Goal: Task Accomplishment & Management: Use online tool/utility

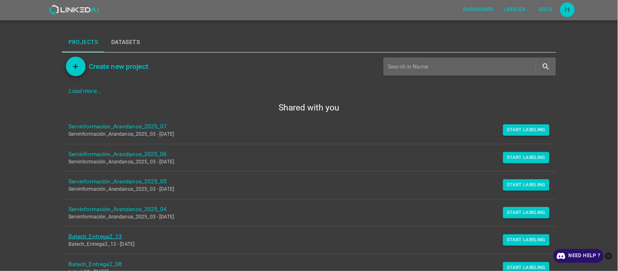
drag, startPoint x: 516, startPoint y: 135, endPoint x: 171, endPoint y: 237, distance: 359.6
click at [516, 135] on button "Start Labeling" at bounding box center [526, 129] width 47 height 11
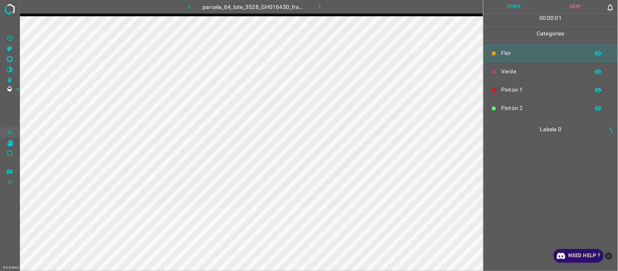
click at [192, 7] on icon "button" at bounding box center [189, 6] width 9 height 9
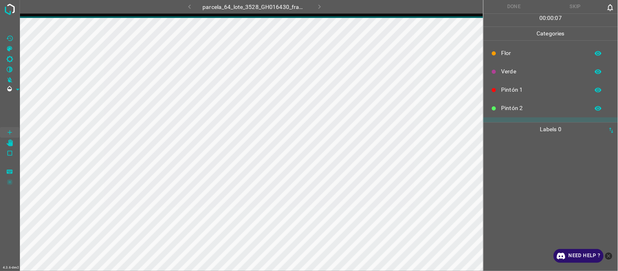
click at [524, 196] on div at bounding box center [551, 203] width 130 height 135
click at [526, 196] on div at bounding box center [551, 203] width 130 height 135
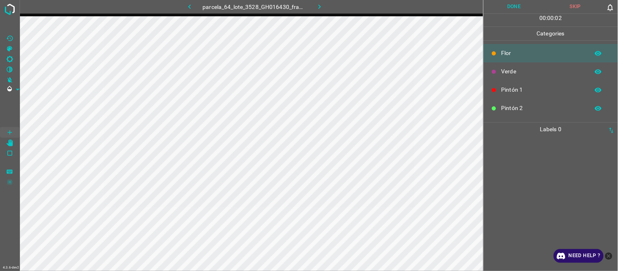
click at [190, 9] on icon "button" at bounding box center [189, 6] width 9 height 9
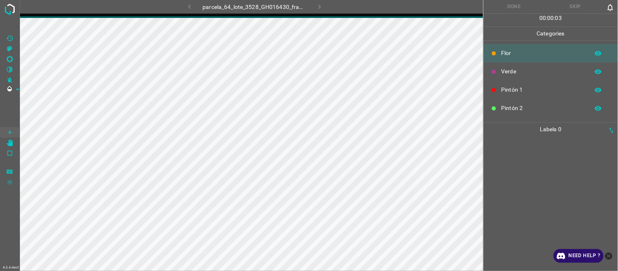
click at [318, 7] on div "parcela_64_lote_3528_GH016430_frame_00133_128661.jpg" at bounding box center [255, 6] width 208 height 13
click at [7, 7] on img at bounding box center [9, 9] width 15 height 15
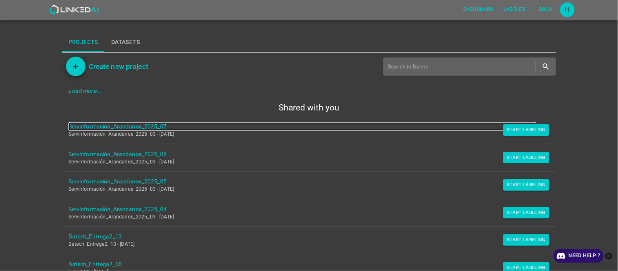
click at [140, 125] on link "Servinformación_Arandanos_2025_07" at bounding box center [302, 126] width 469 height 9
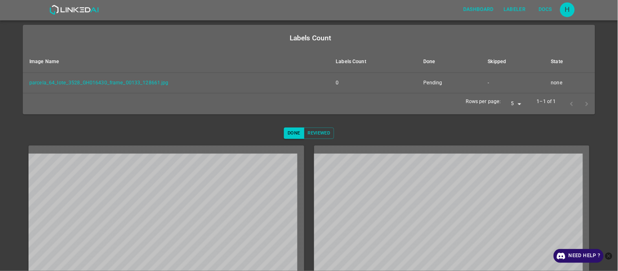
scroll to position [54, 0]
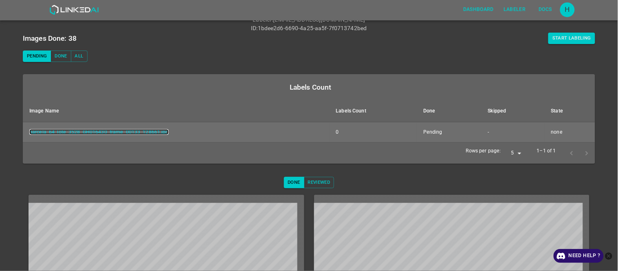
click at [101, 133] on link "parcela_64_lote_3528_GH016430_frame_00133_128661.jpg" at bounding box center [98, 132] width 139 height 6
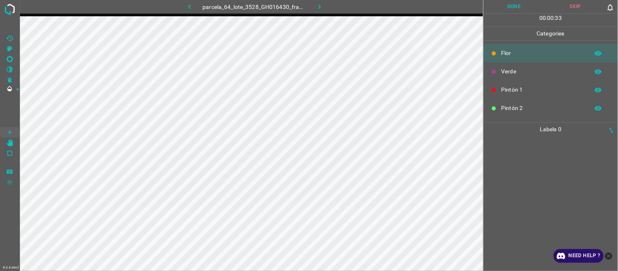
click at [562, 197] on div at bounding box center [551, 203] width 130 height 135
click at [190, 2] on button "button" at bounding box center [189, 6] width 26 height 13
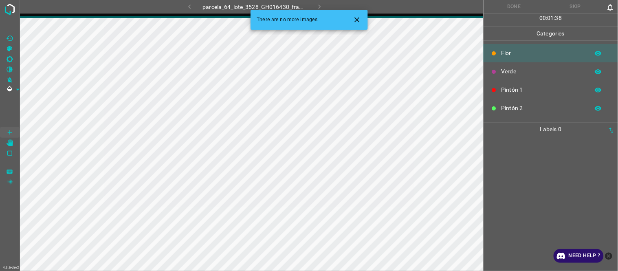
click at [361, 19] on icon "Close" at bounding box center [357, 19] width 9 height 9
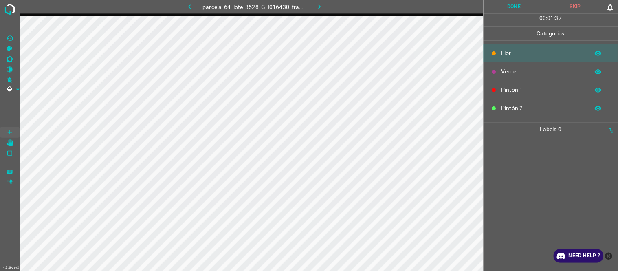
click at [193, 4] on icon "button" at bounding box center [189, 6] width 9 height 9
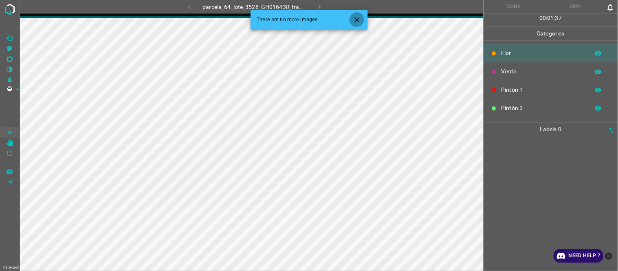
click at [362, 21] on button "Close" at bounding box center [357, 19] width 15 height 15
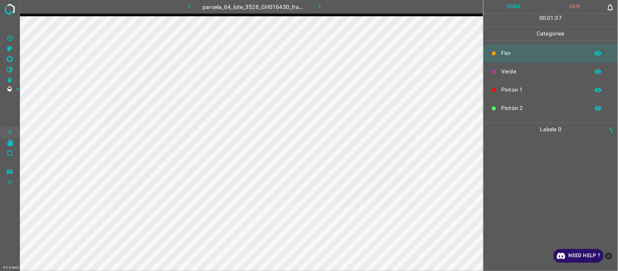
click at [320, 3] on icon "button" at bounding box center [319, 6] width 9 height 9
click at [193, 7] on icon "button" at bounding box center [189, 6] width 9 height 9
click at [538, 173] on div at bounding box center [551, 203] width 130 height 135
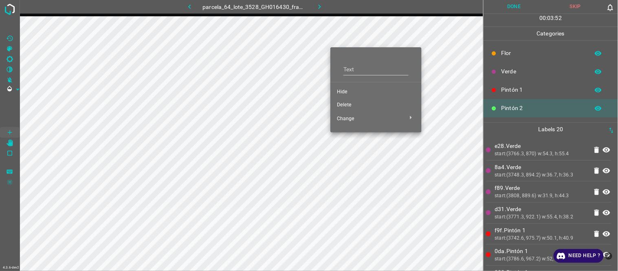
click at [350, 107] on span "Delete" at bounding box center [376, 104] width 78 height 7
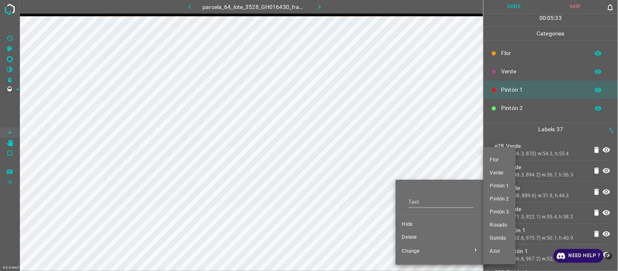
click at [420, 225] on div at bounding box center [309, 135] width 618 height 271
click at [420, 225] on div "[PERSON_NAME] Verde Pintón 1 Pintón 2 Pintón 3 [PERSON_NAME] Azul" at bounding box center [309, 135] width 618 height 271
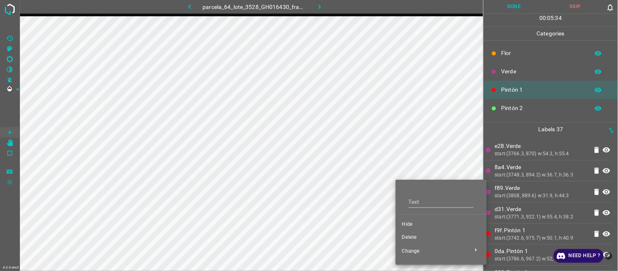
click at [420, 225] on span "Hide" at bounding box center [441, 224] width 78 height 7
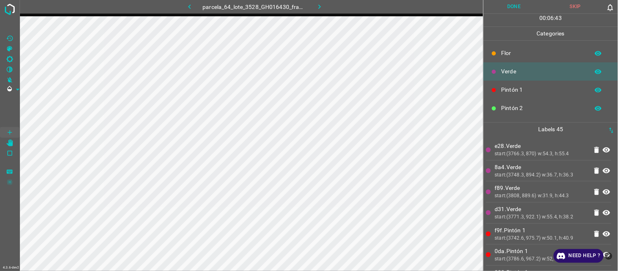
click at [515, 169] on p "8a4.Verde" at bounding box center [541, 167] width 93 height 9
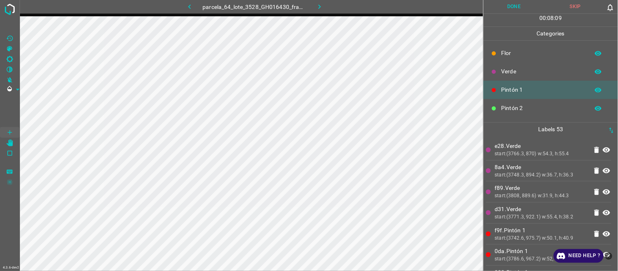
click at [533, 151] on div "start:(3766.3, 870) w:54.3, h:55.4" at bounding box center [541, 153] width 93 height 7
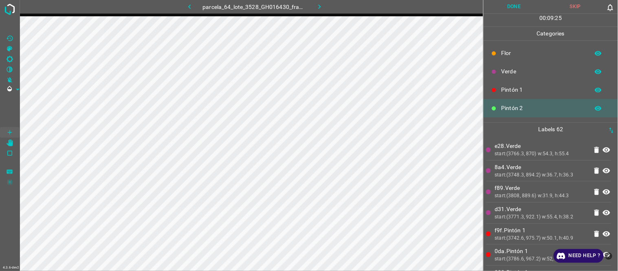
scroll to position [71, 0]
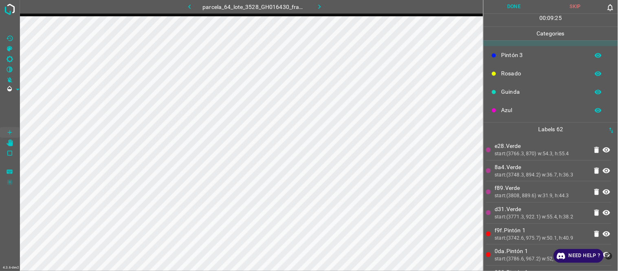
drag, startPoint x: 529, startPoint y: 112, endPoint x: 520, endPoint y: 115, distance: 9.7
click at [528, 111] on p "Azul" at bounding box center [544, 110] width 84 height 9
drag, startPoint x: 567, startPoint y: 184, endPoint x: 557, endPoint y: 181, distance: 10.6
click at [569, 184] on p "f89.Verde" at bounding box center [541, 188] width 93 height 9
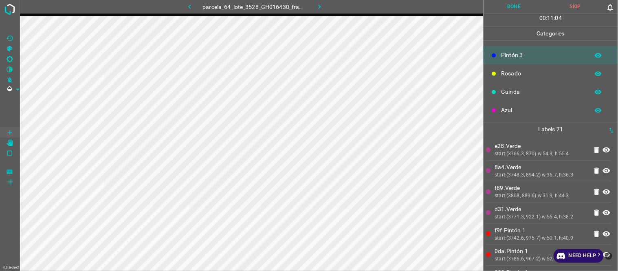
drag, startPoint x: 522, startPoint y: 170, endPoint x: 515, endPoint y: 170, distance: 7.4
click at [521, 170] on p "8a4.Verde" at bounding box center [541, 167] width 93 height 9
click at [516, 135] on p "Labels 81" at bounding box center [551, 129] width 130 height 13
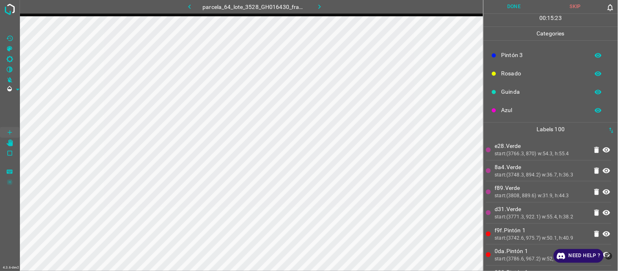
click at [537, 155] on div "start:(3766.3, 870) w:54.3, h:55.4" at bounding box center [541, 153] width 93 height 7
drag, startPoint x: 507, startPoint y: 170, endPoint x: 490, endPoint y: 175, distance: 17.8
click at [507, 172] on div "8a4.Verde start:(3748.3, 894.2) w:36.7, h:36.3" at bounding box center [541, 171] width 101 height 16
click at [507, 181] on li "f89.Verde start:(3808, 889.6) w:31.9, h:44.3" at bounding box center [549, 191] width 126 height 21
click at [504, 66] on div "Rosado" at bounding box center [551, 73] width 134 height 18
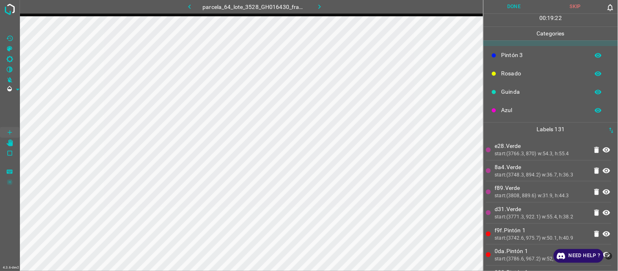
click at [516, 81] on div "Rosado" at bounding box center [551, 73] width 134 height 18
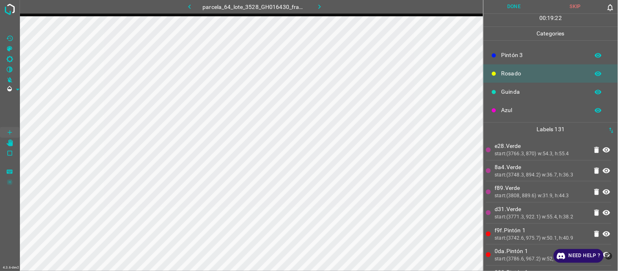
click at [521, 77] on p "Rosado" at bounding box center [544, 73] width 84 height 9
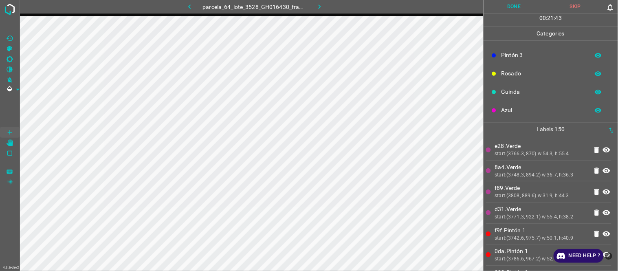
click at [537, 117] on div "Azul" at bounding box center [551, 110] width 134 height 18
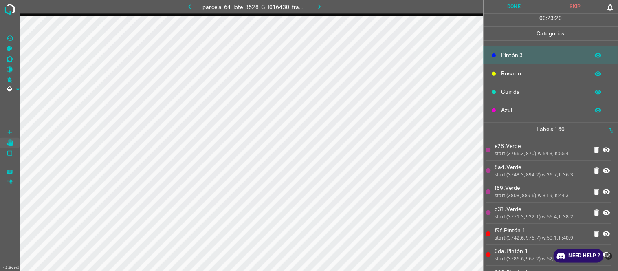
click at [530, 73] on p "Rosado" at bounding box center [544, 73] width 84 height 9
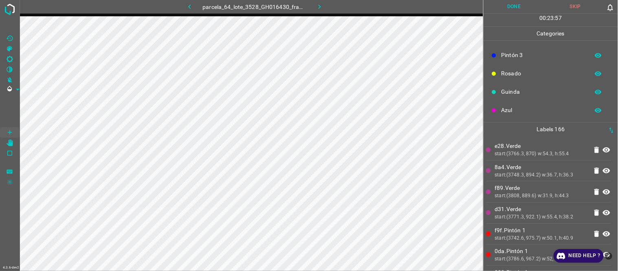
click at [537, 107] on p "Azul" at bounding box center [544, 110] width 84 height 9
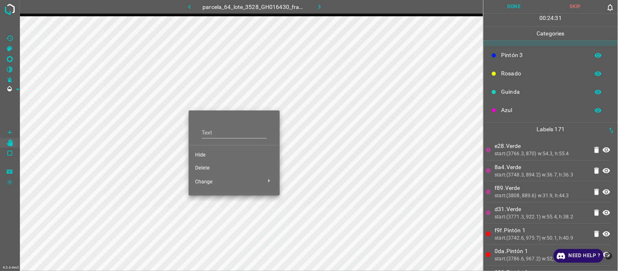
click at [208, 154] on span "Hide" at bounding box center [234, 155] width 78 height 7
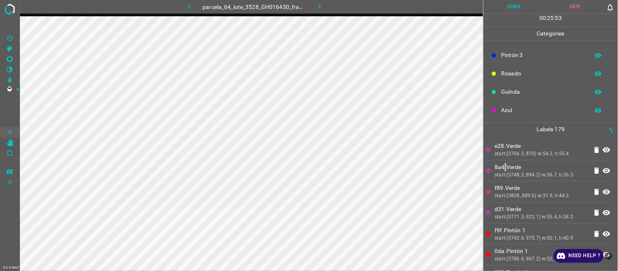
click at [506, 165] on p "8a4.Verde" at bounding box center [541, 167] width 93 height 9
click at [540, 182] on li "f89.Verde start:(3808, 889.6) w:31.9, h:44.3" at bounding box center [549, 191] width 126 height 21
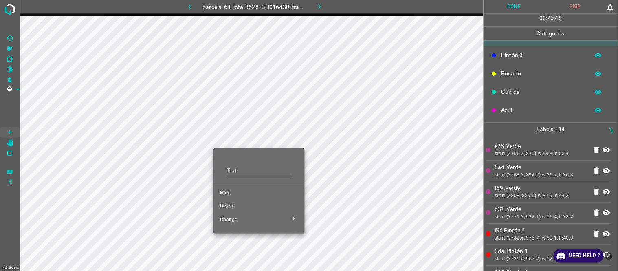
drag, startPoint x: 230, startPoint y: 193, endPoint x: 220, endPoint y: 189, distance: 10.4
click at [230, 194] on span "Hide" at bounding box center [259, 193] width 78 height 7
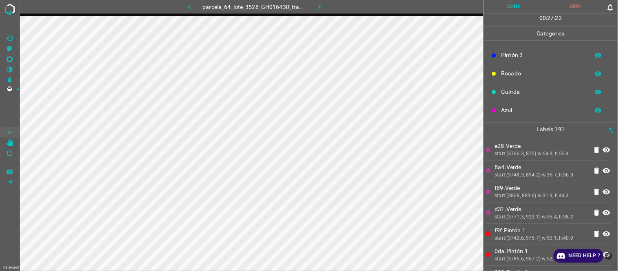
click at [321, 4] on icon "button" at bounding box center [319, 6] width 9 height 9
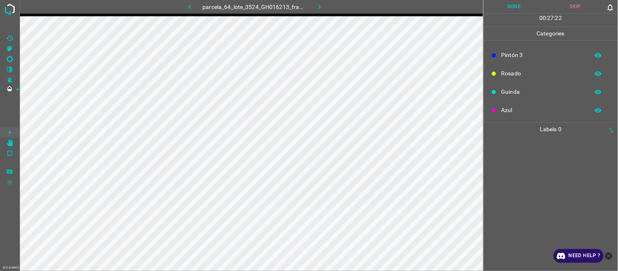
click at [194, 7] on icon "button" at bounding box center [189, 6] width 9 height 9
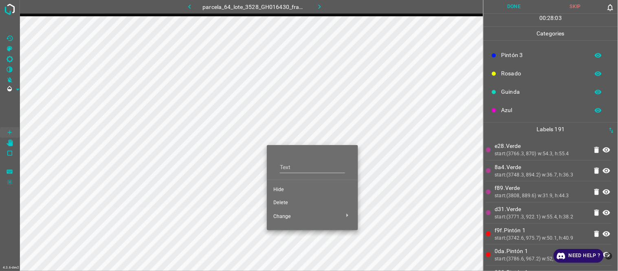
click at [285, 186] on span "Hide" at bounding box center [312, 189] width 78 height 7
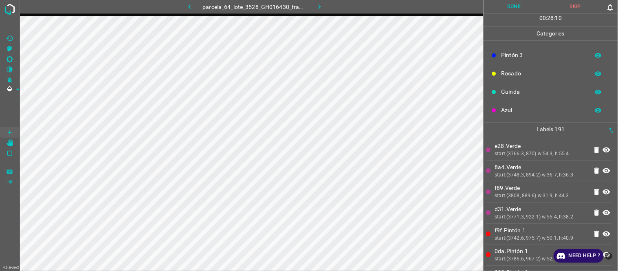
click at [316, 4] on icon "button" at bounding box center [319, 6] width 9 height 9
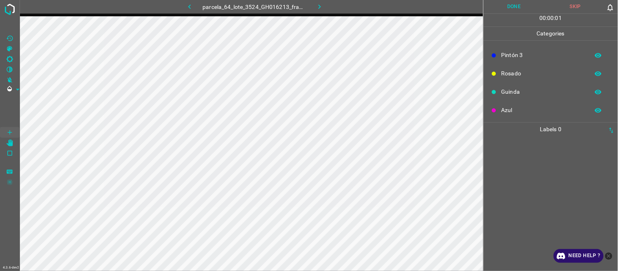
click at [197, 9] on button "button" at bounding box center [189, 6] width 26 height 13
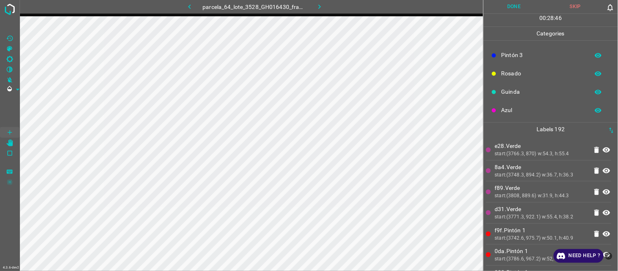
click at [540, 208] on p "d31.Verde" at bounding box center [541, 209] width 93 height 9
click at [517, 142] on p "e28.Verde" at bounding box center [541, 146] width 93 height 9
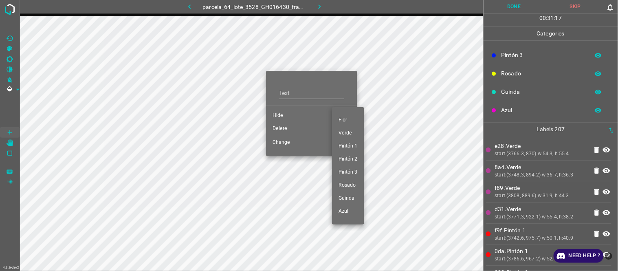
click at [283, 115] on div at bounding box center [309, 135] width 618 height 271
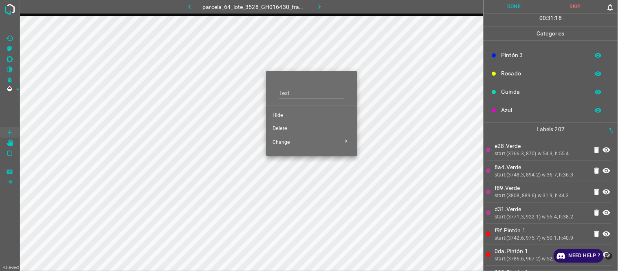
click at [283, 115] on span "Hide" at bounding box center [312, 115] width 78 height 7
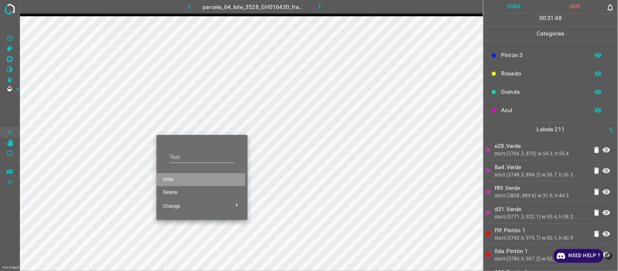
click at [172, 176] on span "Hide" at bounding box center [202, 179] width 78 height 7
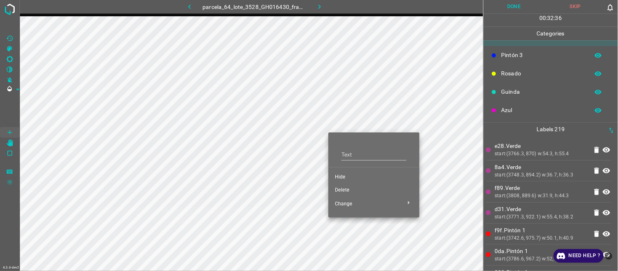
click at [342, 177] on span "Hide" at bounding box center [374, 177] width 78 height 7
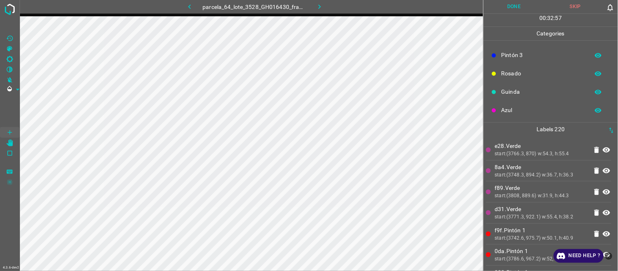
click at [515, 147] on p "e28.Verde" at bounding box center [541, 146] width 93 height 9
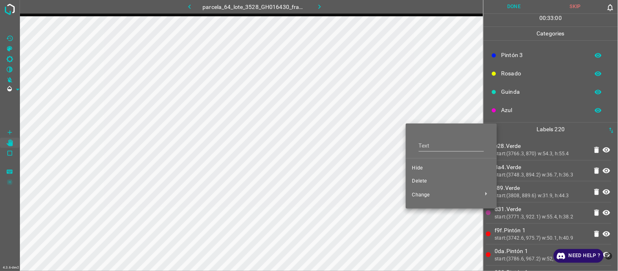
click at [420, 166] on span "Hide" at bounding box center [451, 168] width 78 height 7
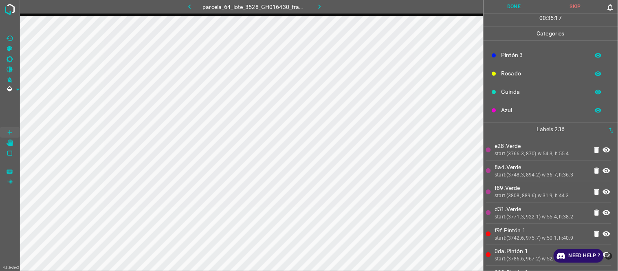
click at [508, 192] on p "f89.Verde" at bounding box center [541, 188] width 93 height 9
click at [320, 7] on icon "button" at bounding box center [319, 6] width 2 height 4
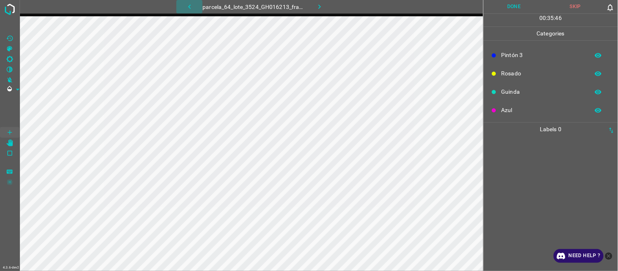
click at [192, 2] on icon "button" at bounding box center [189, 6] width 9 height 9
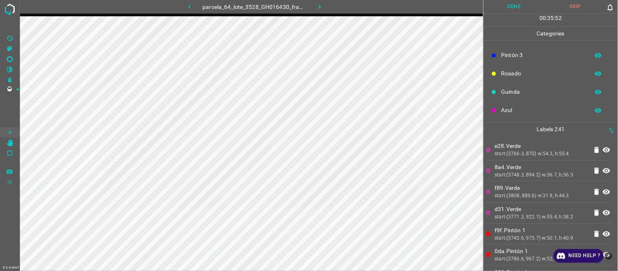
click at [552, 175] on div "start:(3748.3, 894.2) w:36.7, h:36.3" at bounding box center [541, 175] width 93 height 7
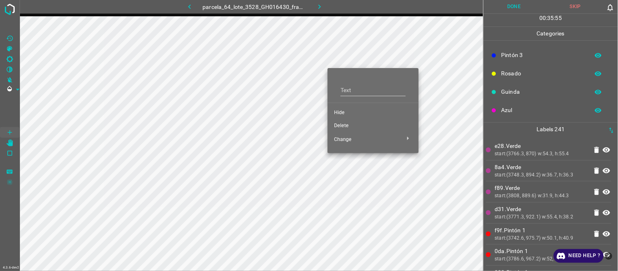
click at [289, 54] on div at bounding box center [309, 135] width 618 height 271
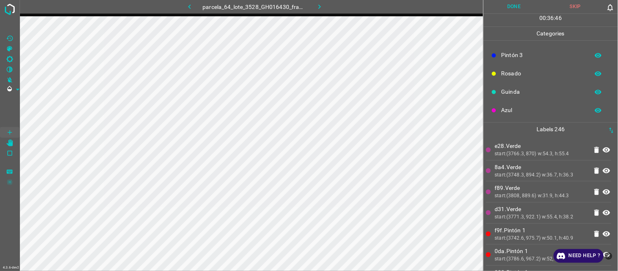
click at [539, 164] on p "8a4.Verde" at bounding box center [541, 167] width 93 height 9
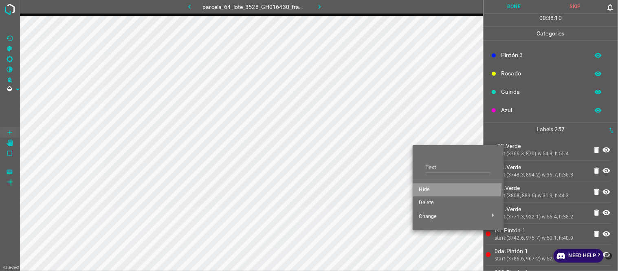
click at [429, 185] on li "Hide" at bounding box center [458, 189] width 91 height 13
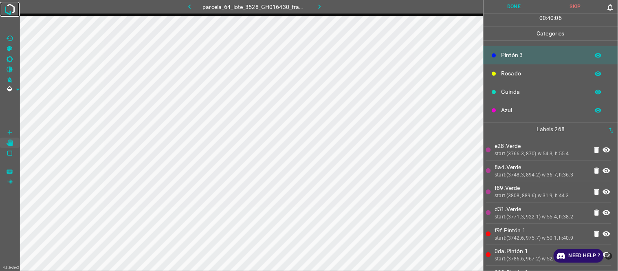
click at [10, 7] on img at bounding box center [9, 9] width 15 height 15
